Goal: Task Accomplishment & Management: Manage account settings

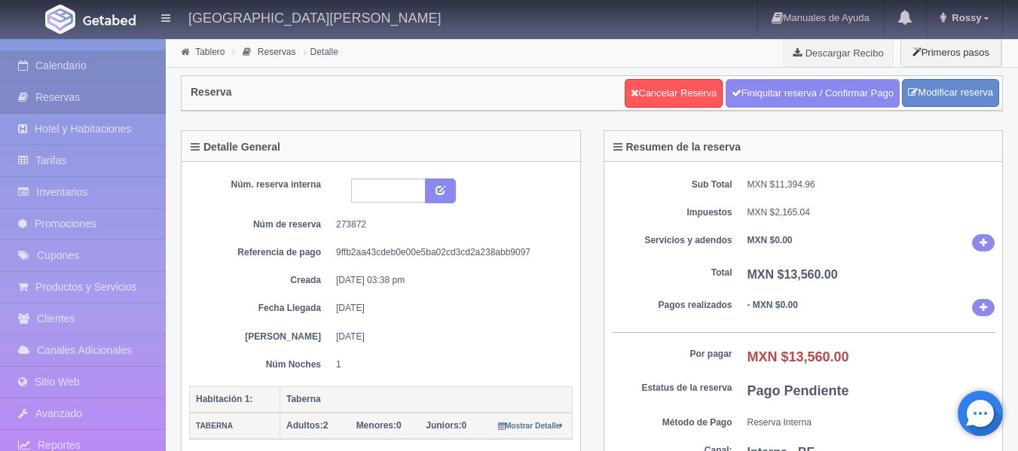
scroll to position [75, 0]
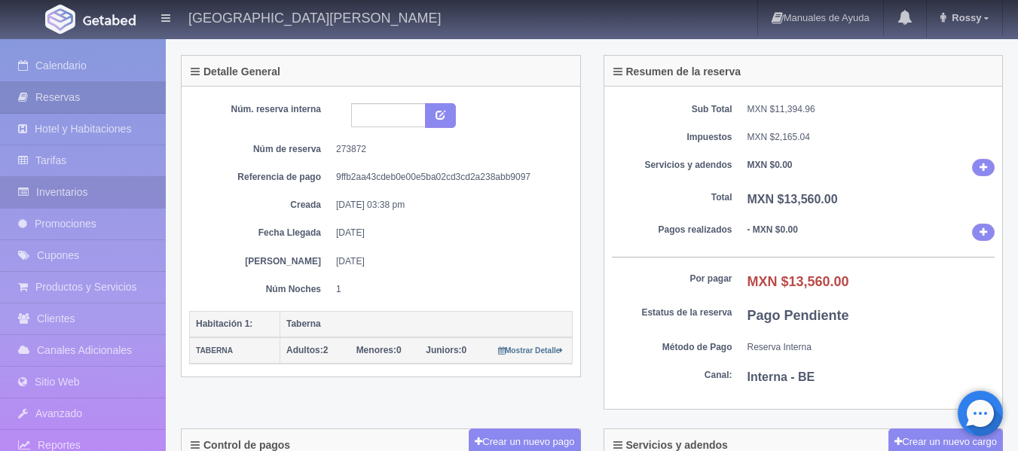
click at [111, 192] on link "Inventarios" at bounding box center [83, 192] width 166 height 31
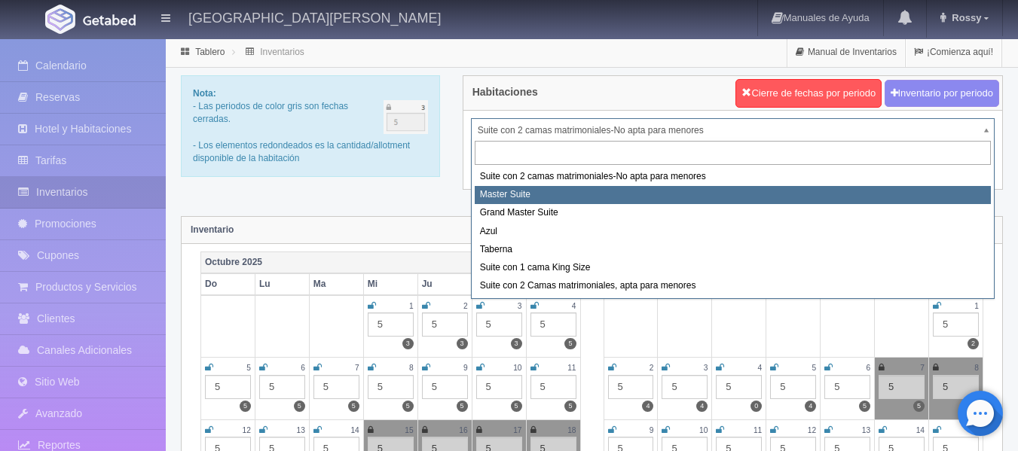
select select "1894"
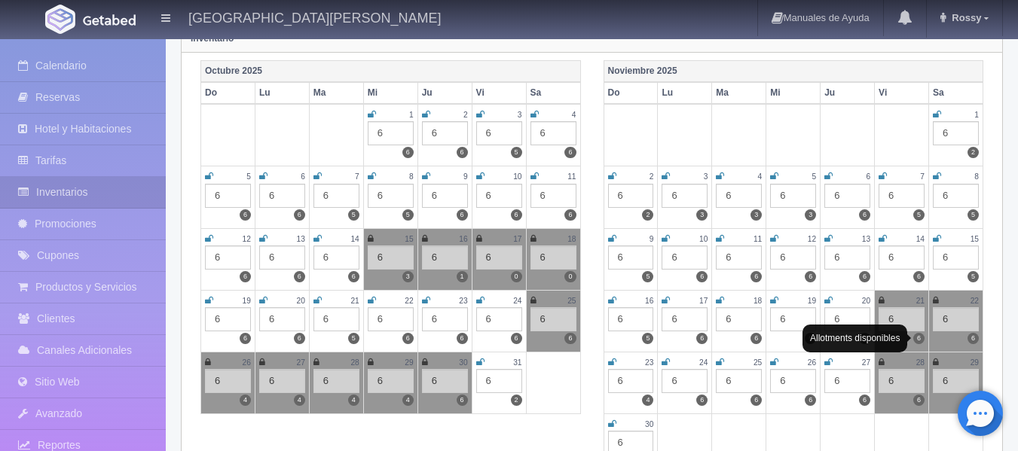
scroll to position [226, 0]
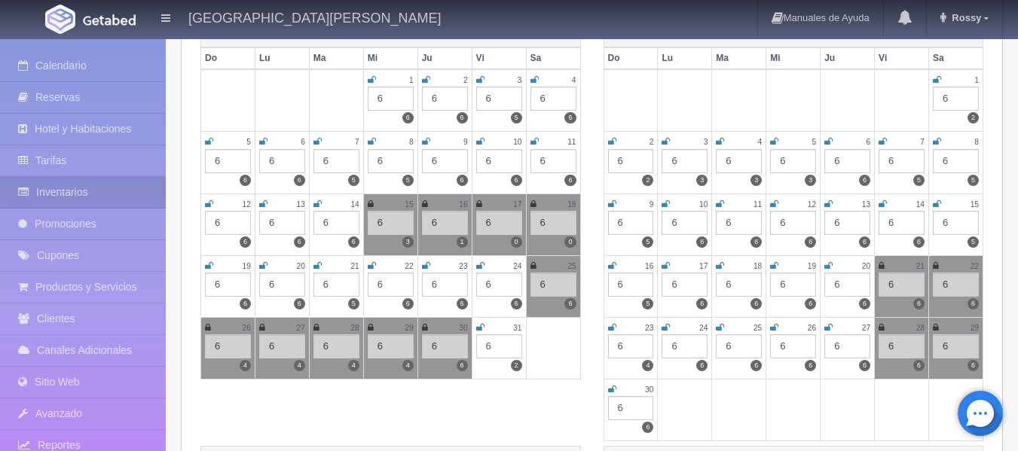
click at [940, 80] on icon at bounding box center [937, 79] width 8 height 9
click at [481, 326] on icon at bounding box center [480, 327] width 8 height 9
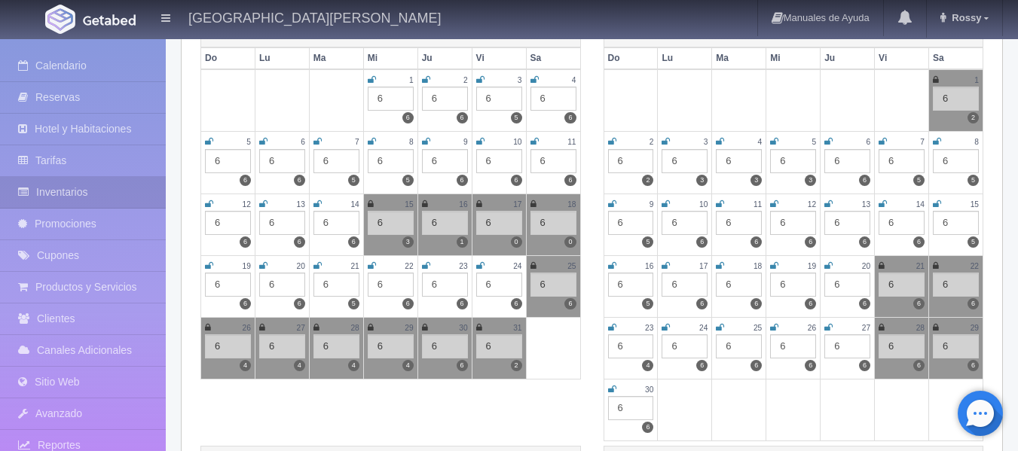
click at [613, 141] on icon at bounding box center [612, 141] width 8 height 9
click at [663, 140] on icon at bounding box center [665, 141] width 8 height 9
